Goal: Information Seeking & Learning: Understand process/instructions

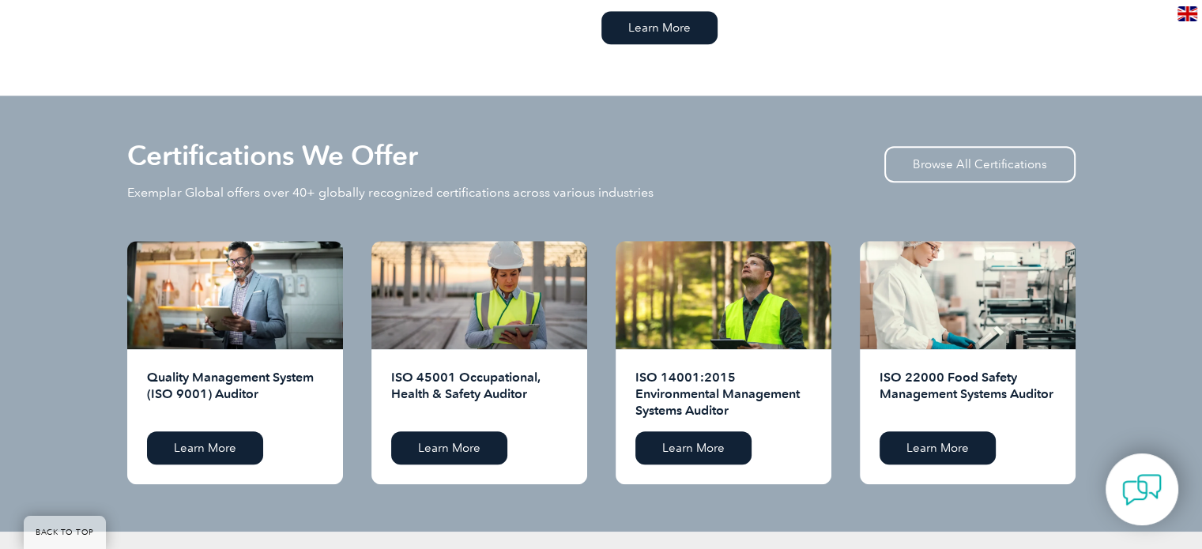
scroll to position [1501, 0]
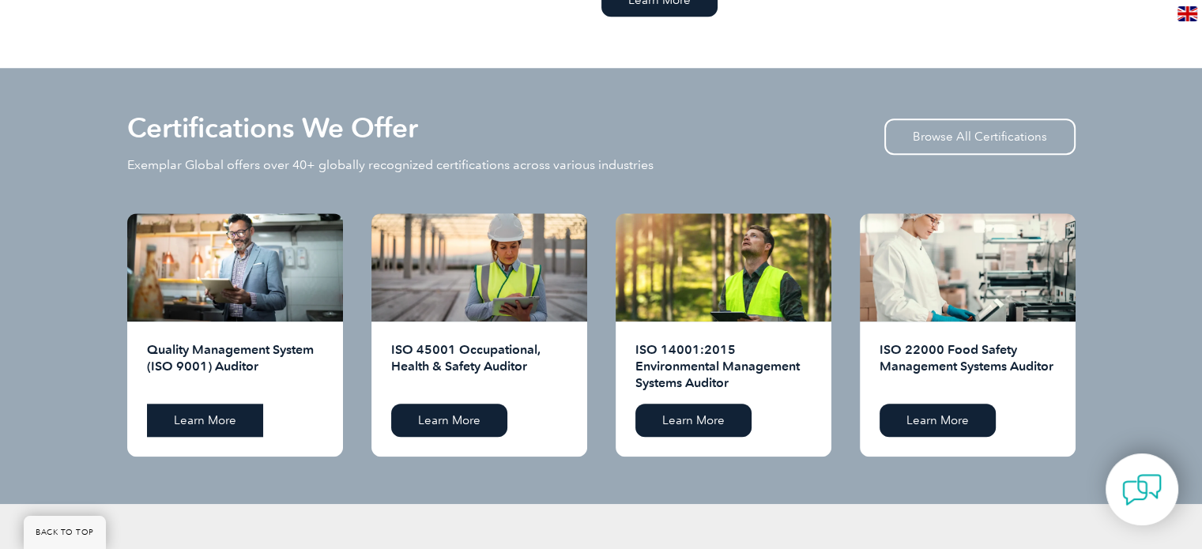
click at [197, 416] on link "Learn More" at bounding box center [205, 420] width 116 height 33
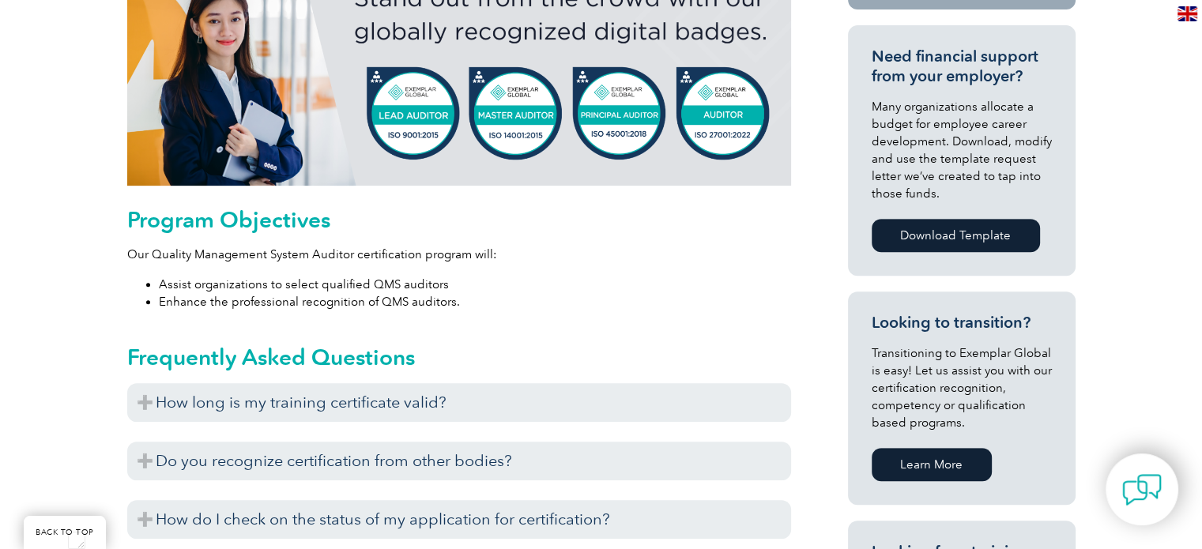
scroll to position [711, 0]
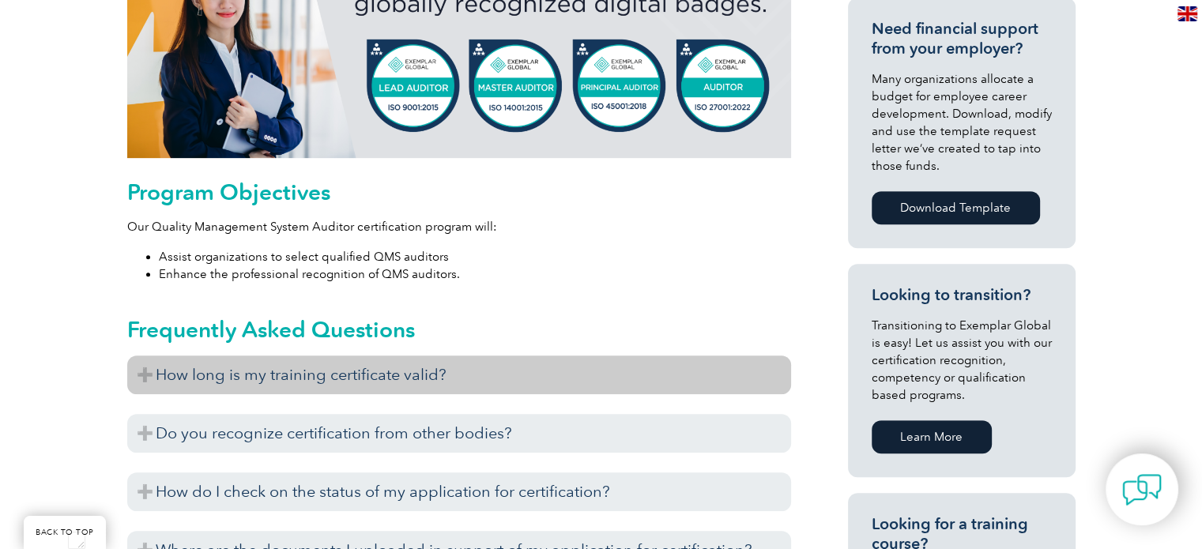
click at [145, 378] on h3 "How long is my training certificate valid?" at bounding box center [459, 375] width 664 height 39
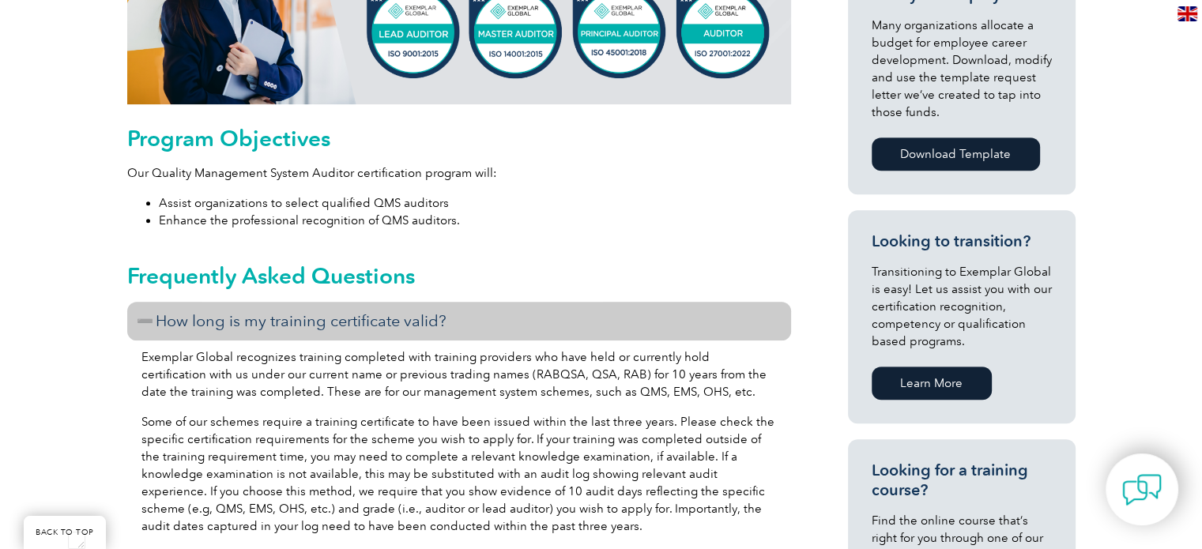
scroll to position [790, 0]
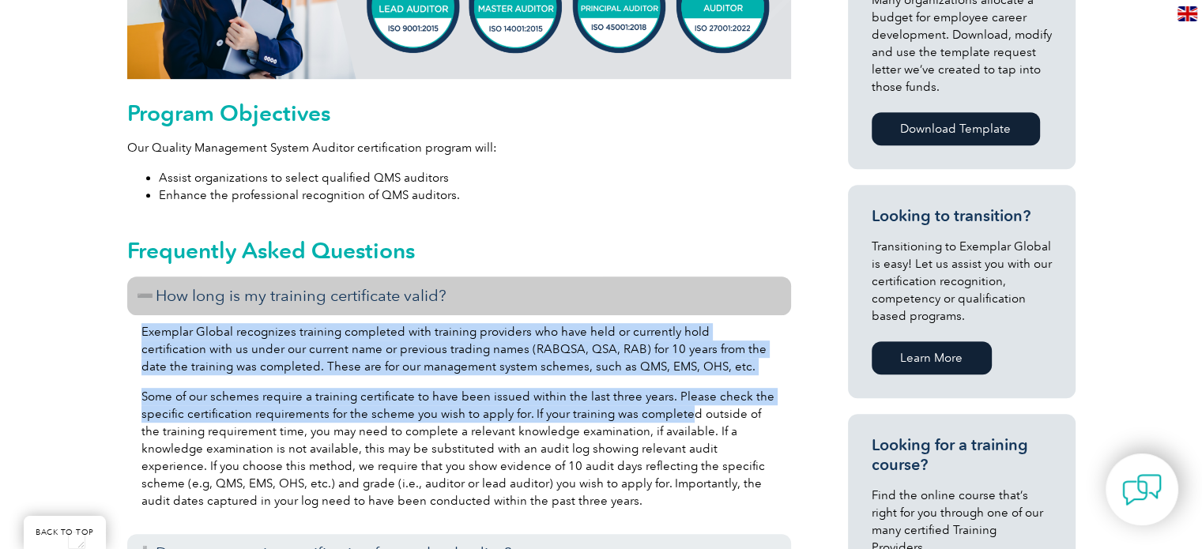
drag, startPoint x: 143, startPoint y: 329, endPoint x: 680, endPoint y: 407, distance: 542.2
type textarea "Exemplar Global recognizes training completed with training providers who have …"
click at [680, 407] on div "Exemplar Global recognizes training completed with training providers who have …" at bounding box center [459, 418] width 664 height 207
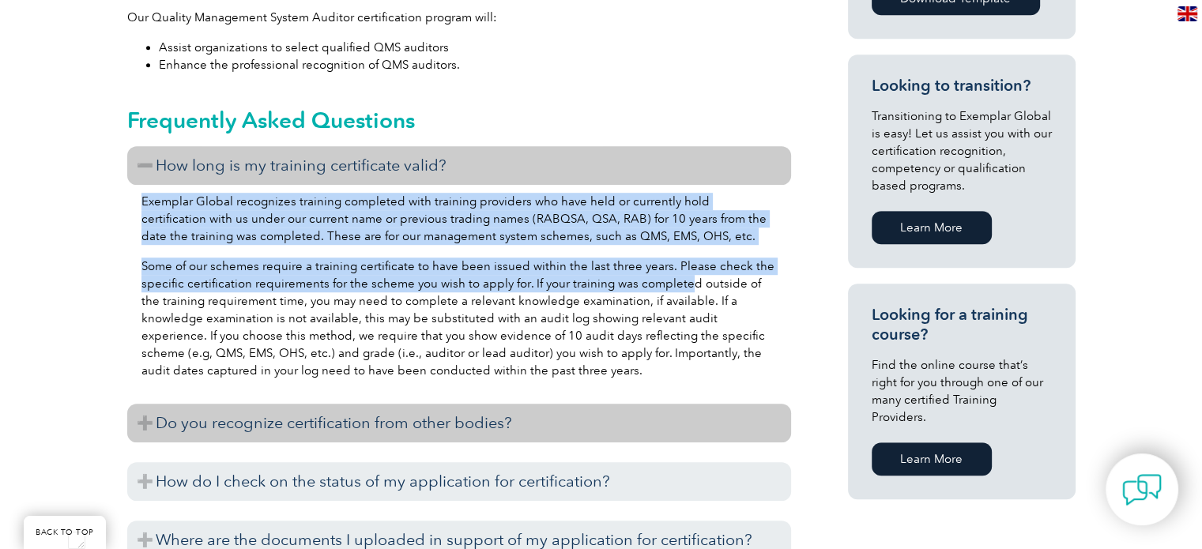
scroll to position [948, 0]
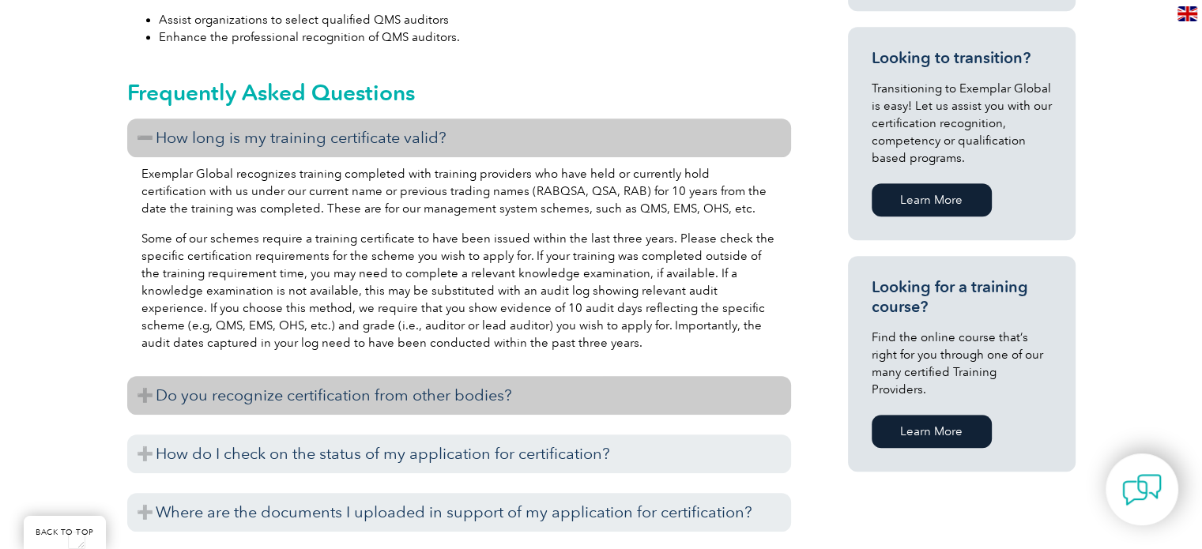
click at [341, 404] on h3 "Do you recognize certification from other bodies?" at bounding box center [459, 395] width 664 height 39
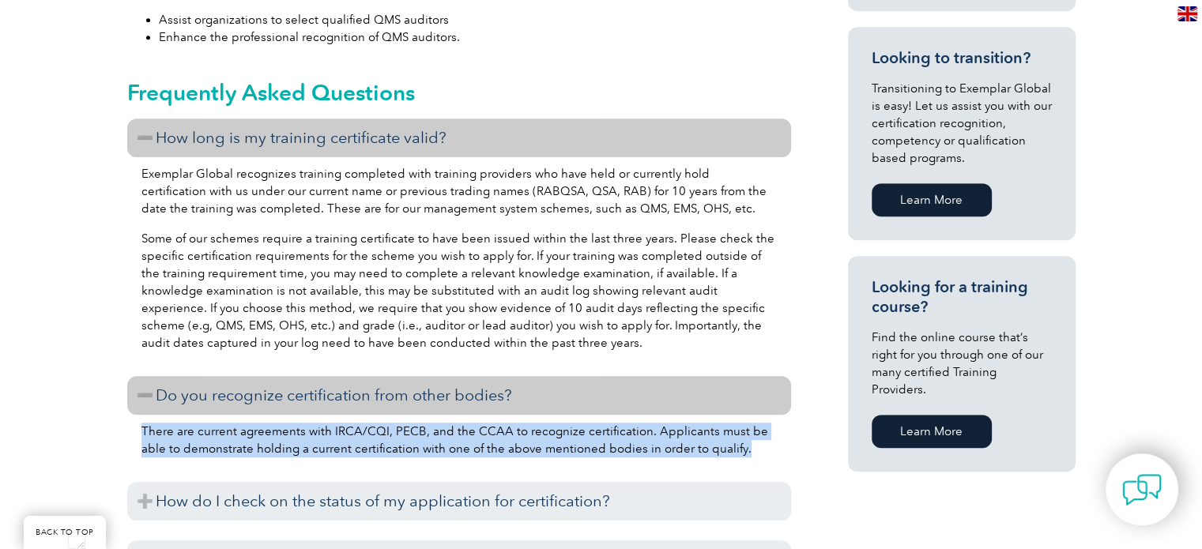
drag, startPoint x: 141, startPoint y: 433, endPoint x: 733, endPoint y: 458, distance: 592.4
click at [733, 458] on div "There are current agreements with IRCA/CQI, PECB, and the CCAA to recognize cer…" at bounding box center [459, 442] width 664 height 55
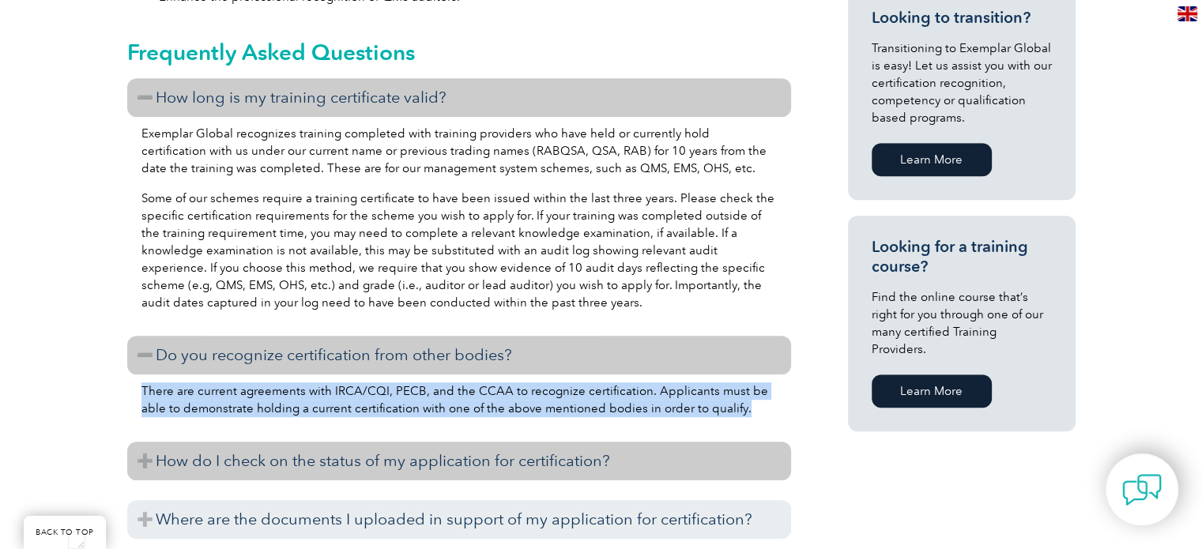
scroll to position [1027, 0]
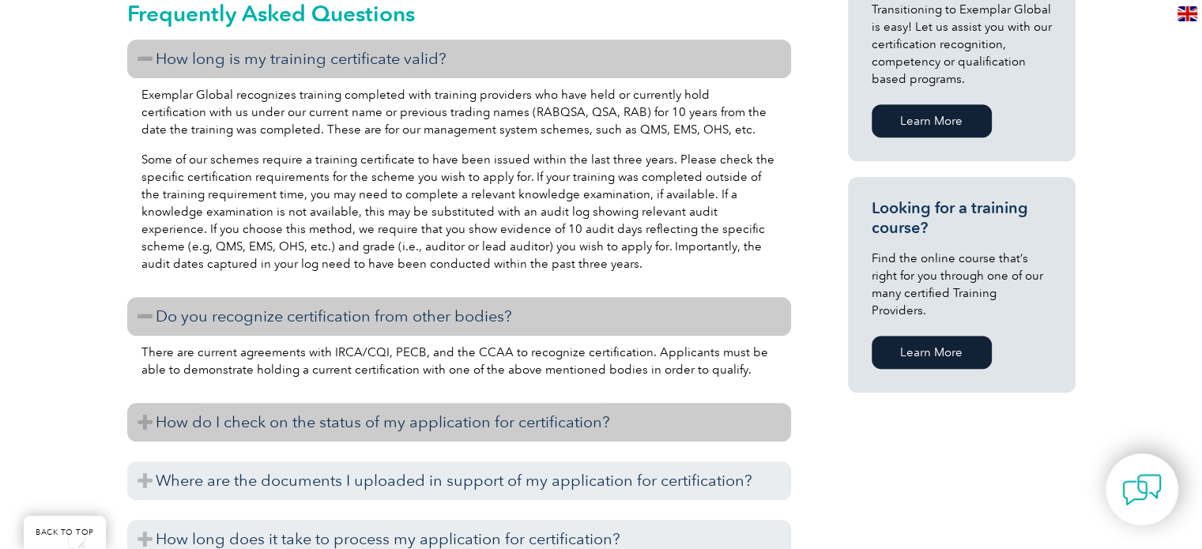
click at [146, 416] on h3 "How do I check on the status of my application for certification?" at bounding box center [459, 422] width 664 height 39
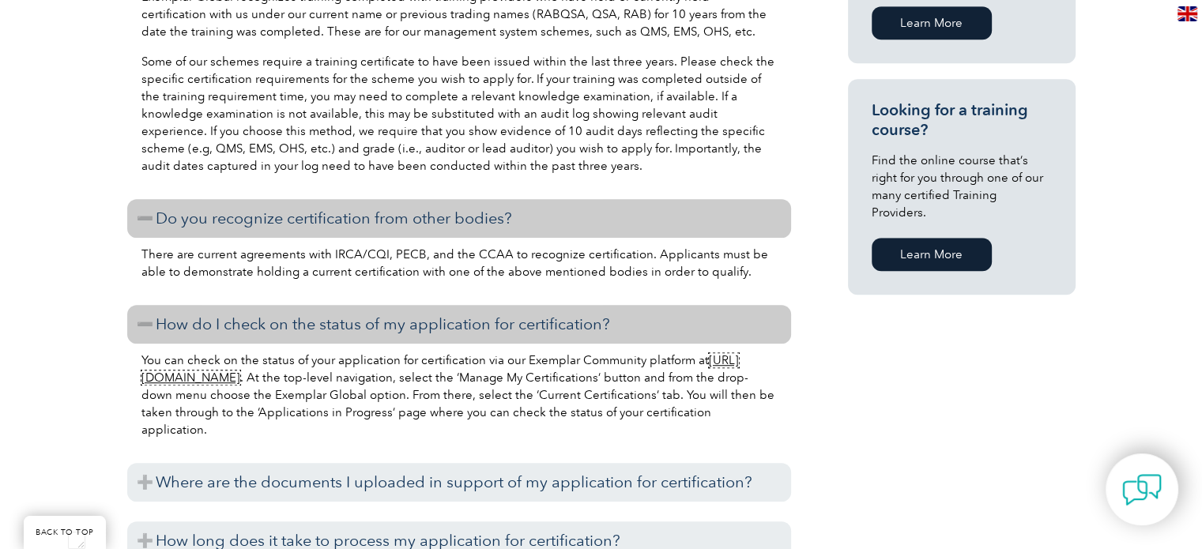
scroll to position [1185, 0]
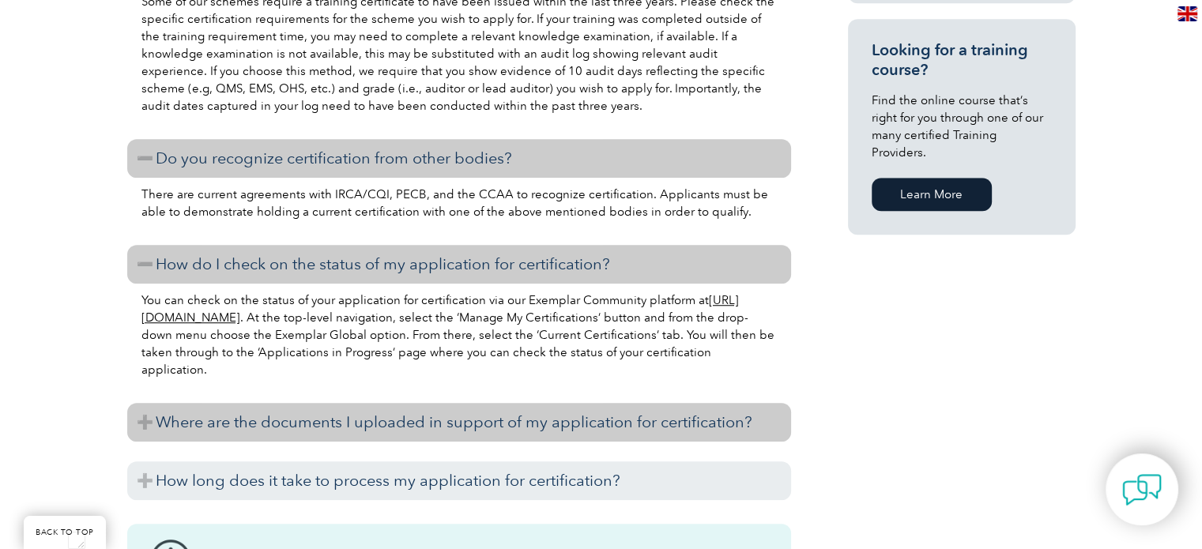
click at [212, 428] on h3 "Where are the documents I uploaded in support of my application for certificati…" at bounding box center [459, 422] width 664 height 39
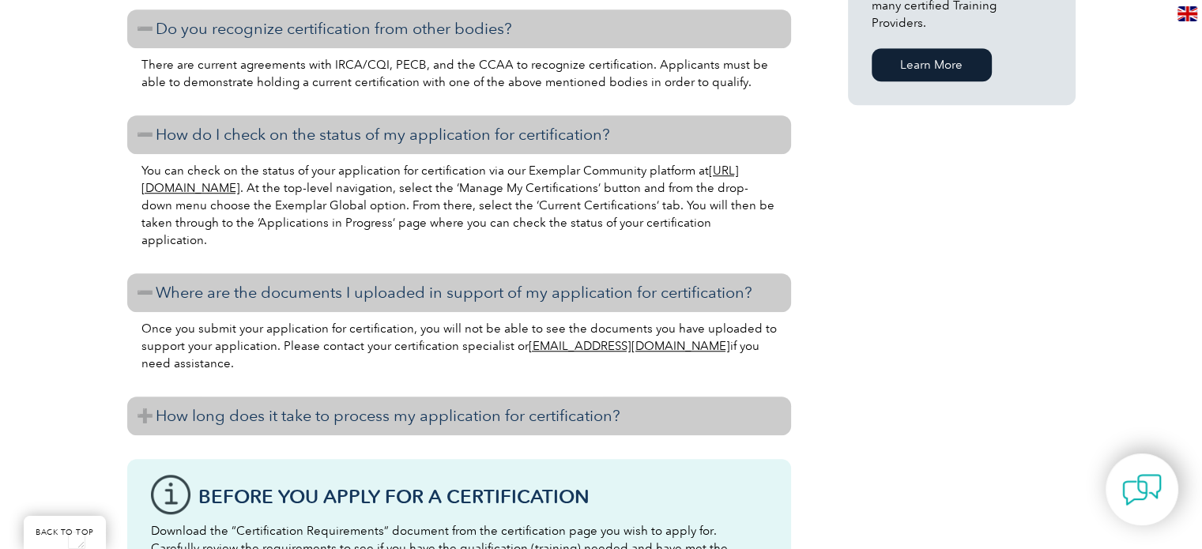
scroll to position [1343, 0]
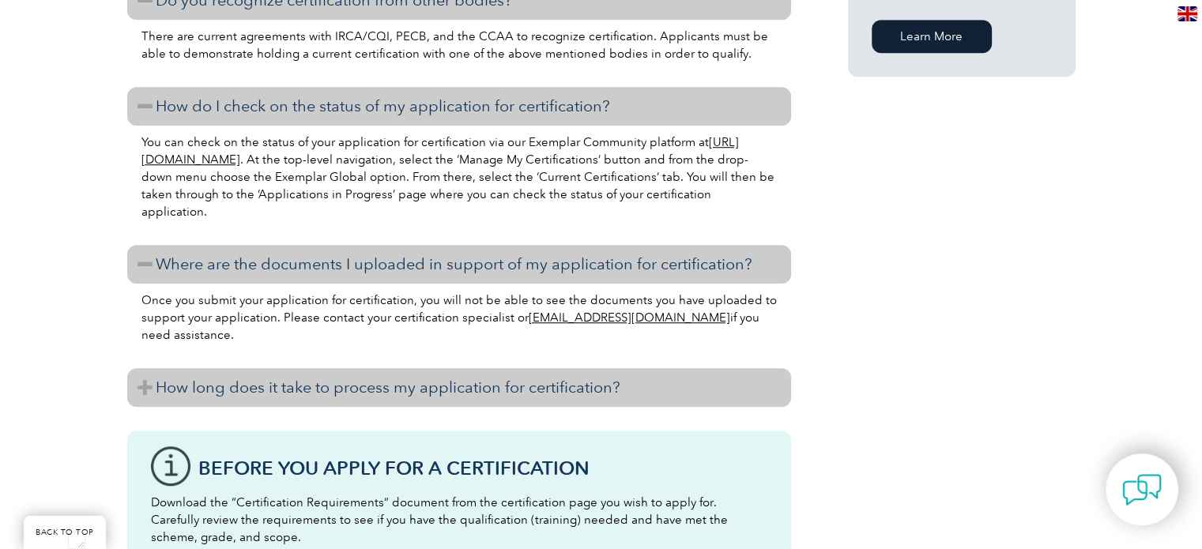
click at [213, 394] on h3 "How long does it take to process my application for certification?" at bounding box center [459, 387] width 664 height 39
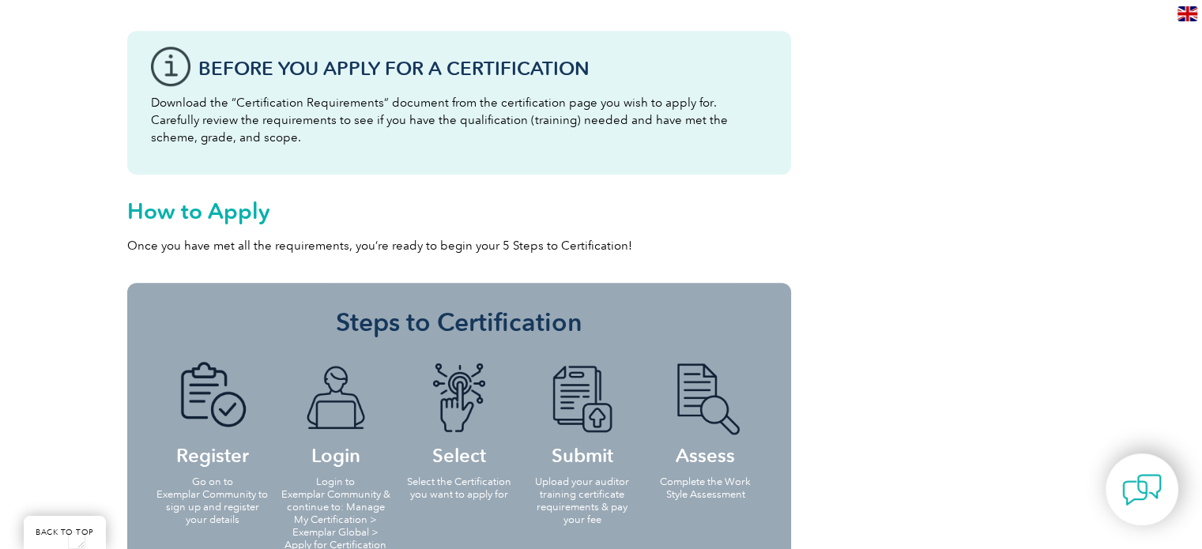
scroll to position [1817, 0]
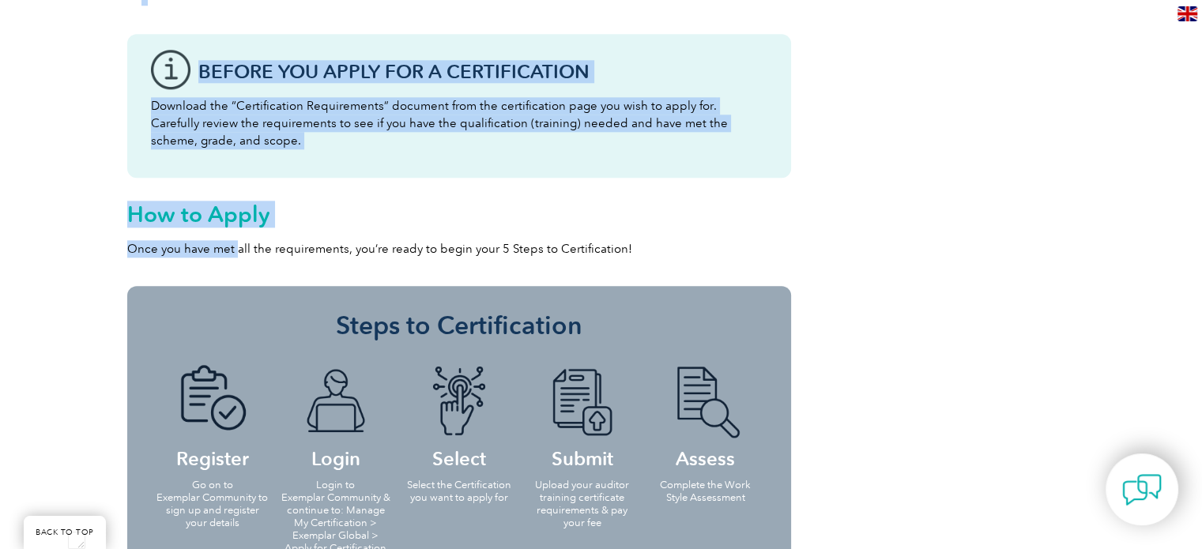
drag, startPoint x: 127, startPoint y: 246, endPoint x: 237, endPoint y: 252, distance: 110.0
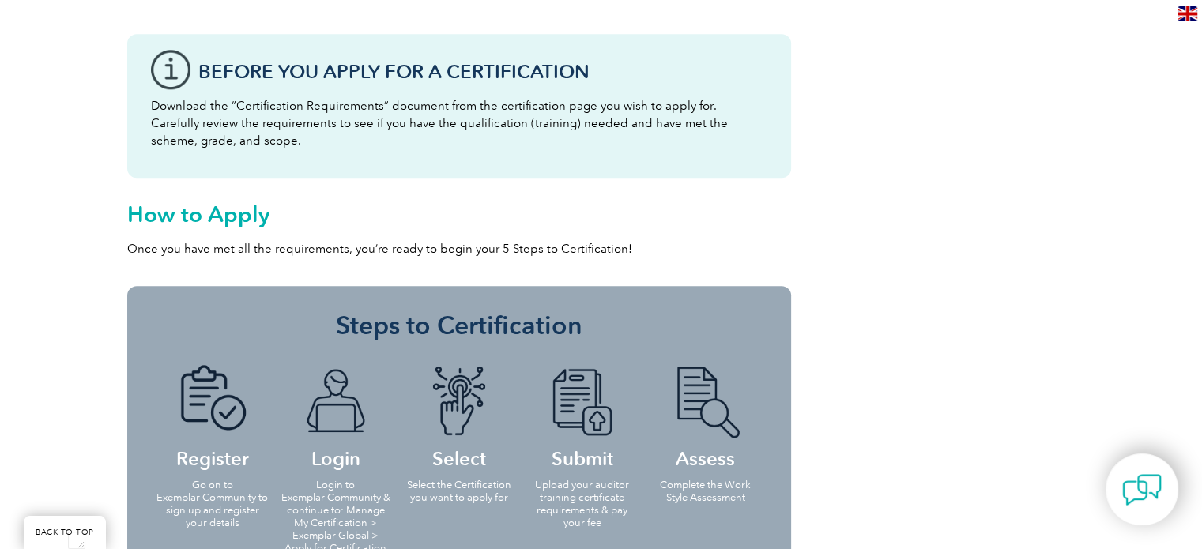
click at [240, 252] on p "Once you have met all the requirements, you’re ready to begin your 5 Steps to C…" at bounding box center [459, 248] width 664 height 17
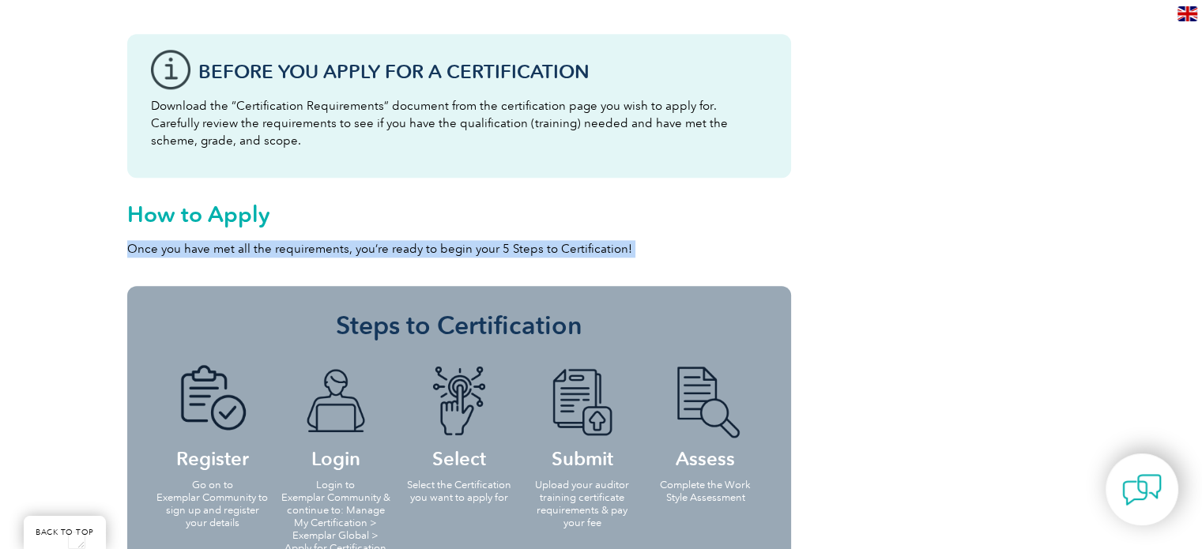
click at [240, 252] on p "Once you have met all the requirements, you’re ready to begin your 5 Steps to C…" at bounding box center [459, 248] width 664 height 17
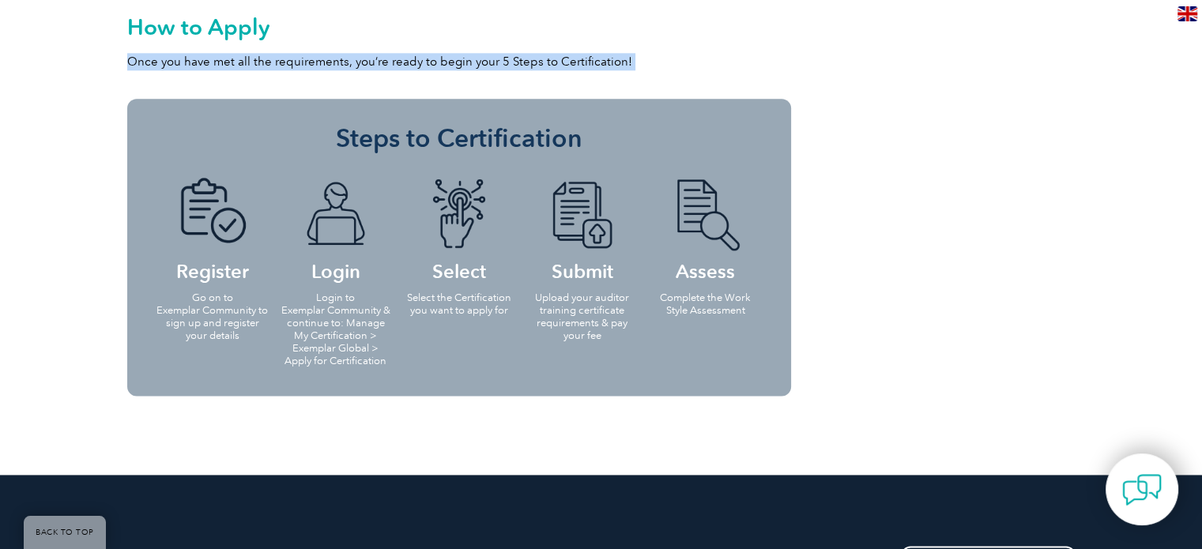
scroll to position [2054, 0]
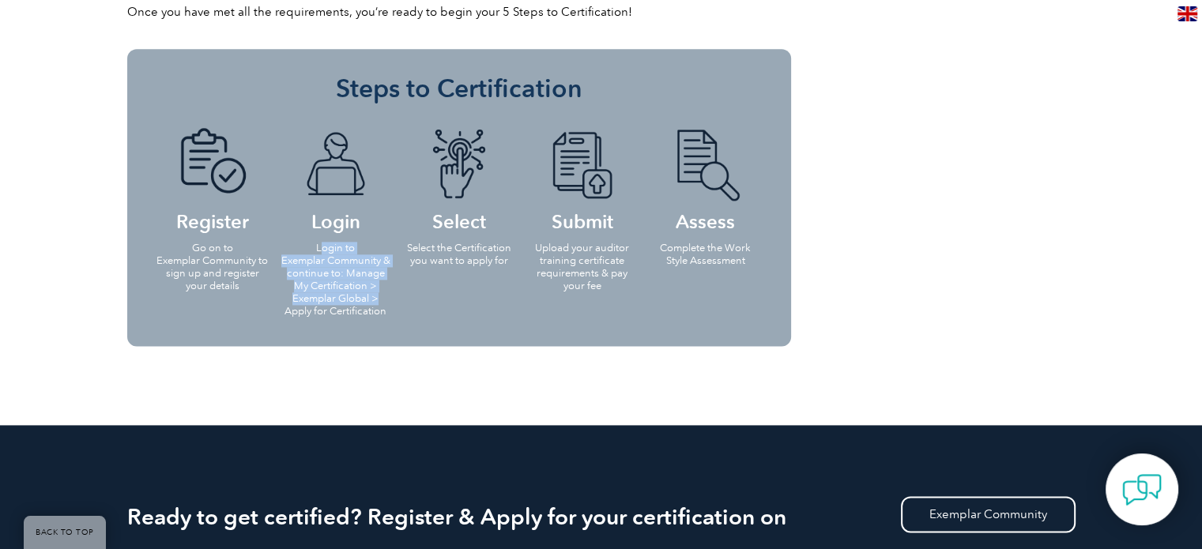
drag, startPoint x: 321, startPoint y: 249, endPoint x: 379, endPoint y: 303, distance: 79.9
click at [379, 303] on p "Login to Exemplar Community & continue to: Manage My Certification > Exemplar G…" at bounding box center [336, 280] width 114 height 76
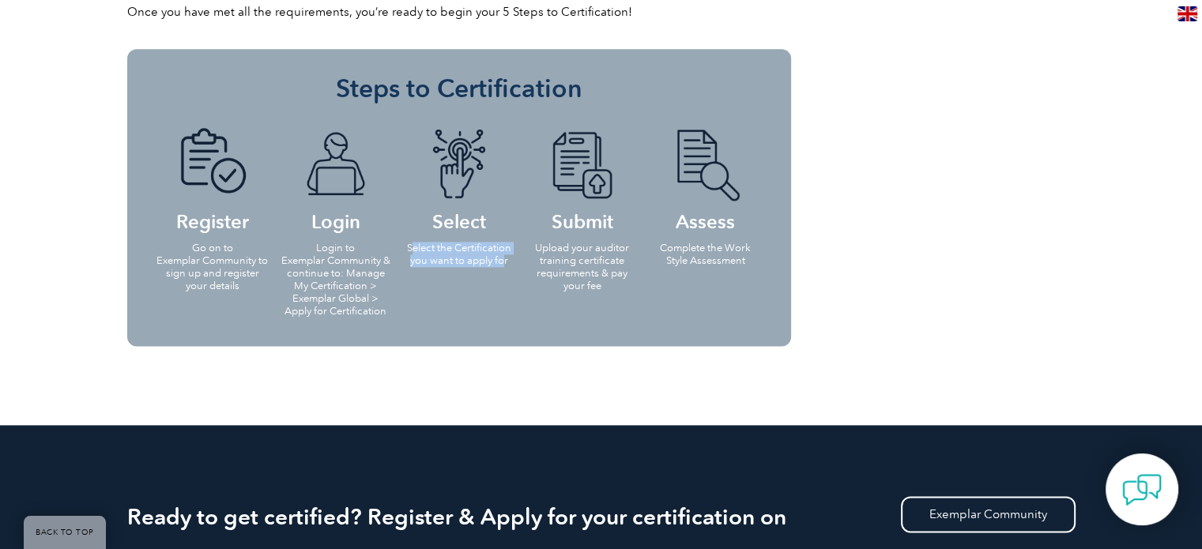
drag, startPoint x: 413, startPoint y: 247, endPoint x: 503, endPoint y: 271, distance: 92.4
click at [503, 271] on li "Select Select the Certification you want to apply for" at bounding box center [458, 196] width 123 height 168
drag, startPoint x: 541, startPoint y: 245, endPoint x: 626, endPoint y: 284, distance: 93.3
click at [626, 284] on p "Upload your auditor training certificate requirements & pay your fee" at bounding box center [582, 267] width 114 height 51
drag, startPoint x: 657, startPoint y: 245, endPoint x: 752, endPoint y: 260, distance: 96.0
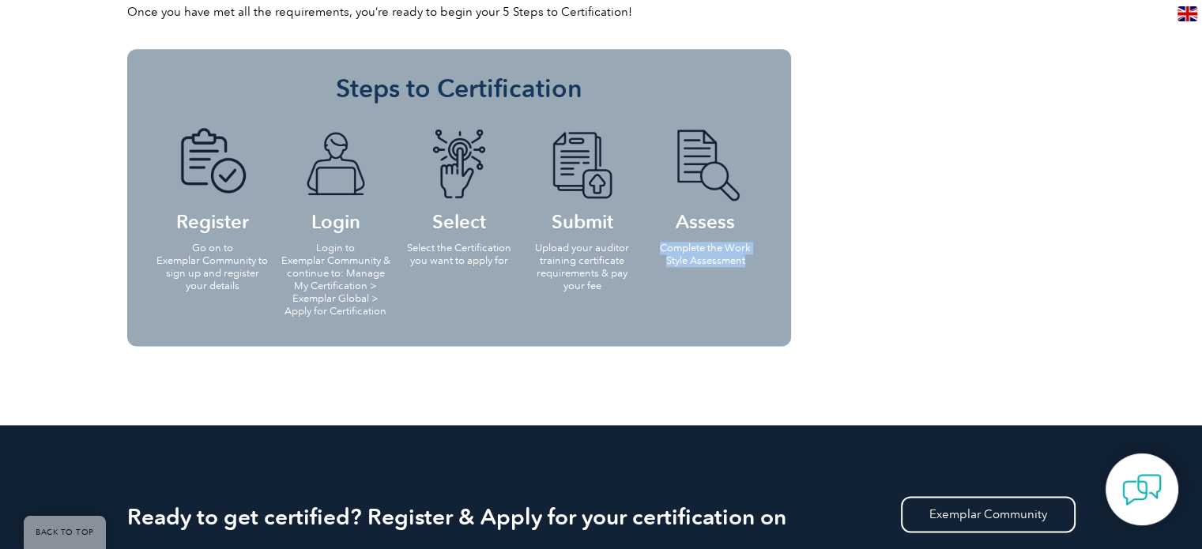
click at [752, 260] on p "Complete the Work Style Assessment" at bounding box center [706, 254] width 114 height 25
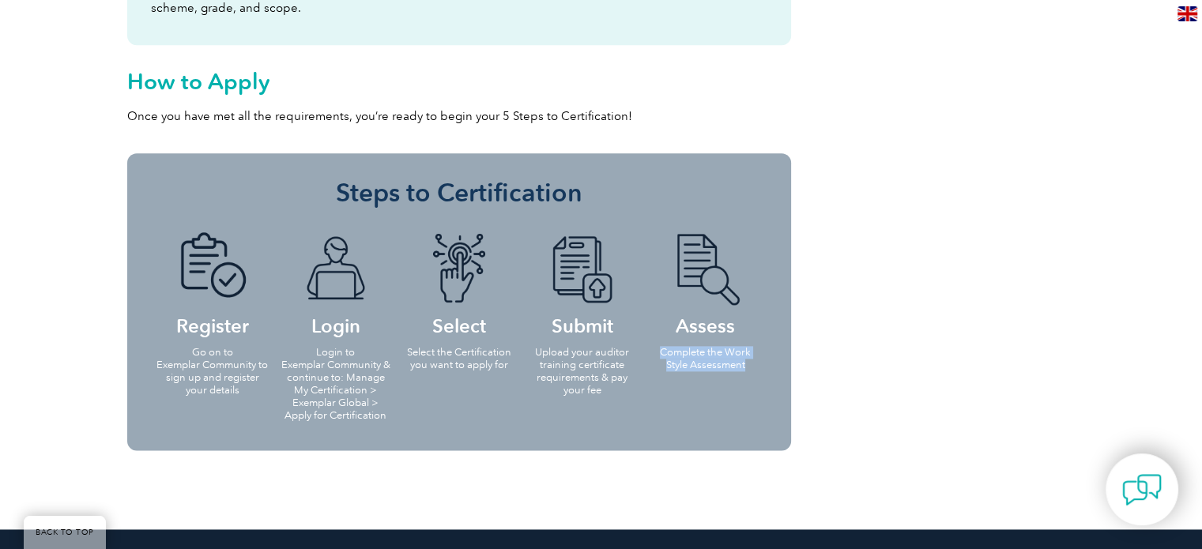
scroll to position [1975, 0]
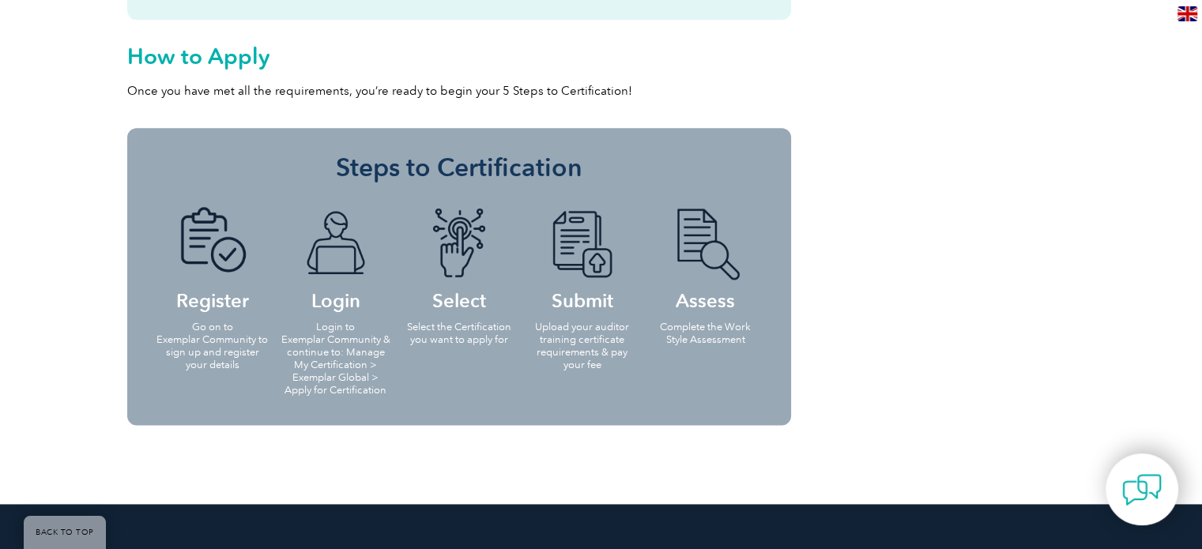
click at [644, 364] on ul "Register Go on to Exemplar Community to sign up and register your details Login…" at bounding box center [459, 300] width 616 height 218
click at [316, 372] on p "Login to Exemplar Community & continue to: Manage My Certification > Exemplar G…" at bounding box center [336, 359] width 114 height 76
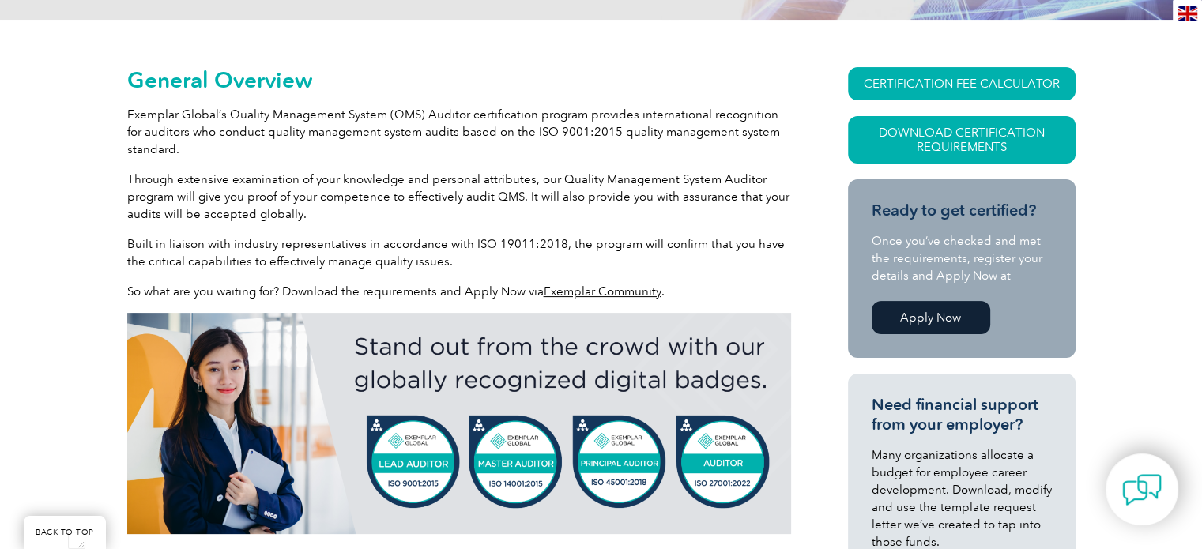
scroll to position [316, 0]
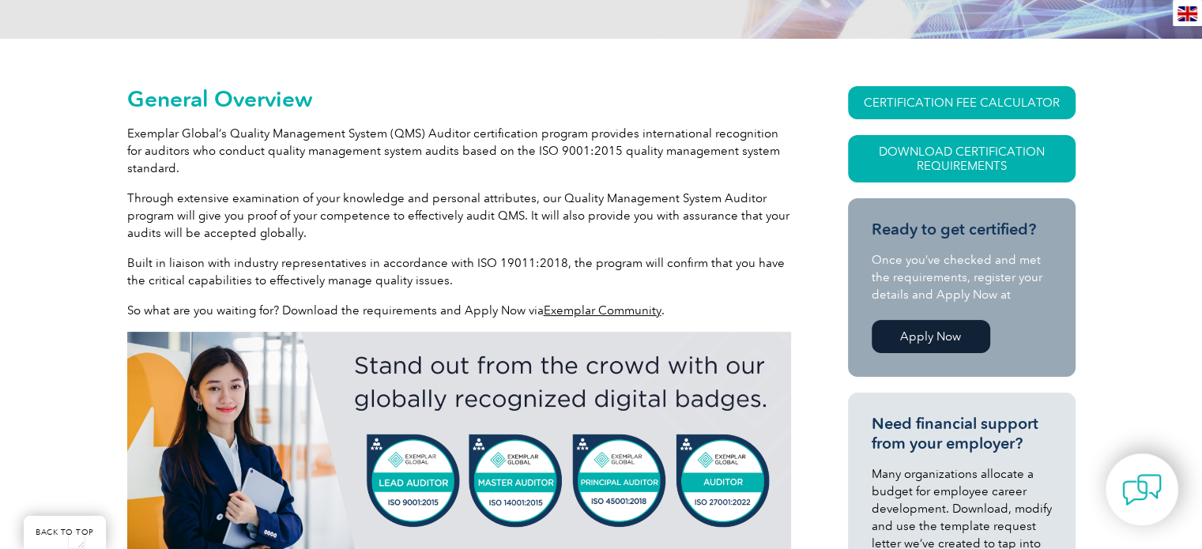
click at [917, 329] on link "Apply Now" at bounding box center [931, 336] width 119 height 33
